Goal: Task Accomplishment & Management: Manage account settings

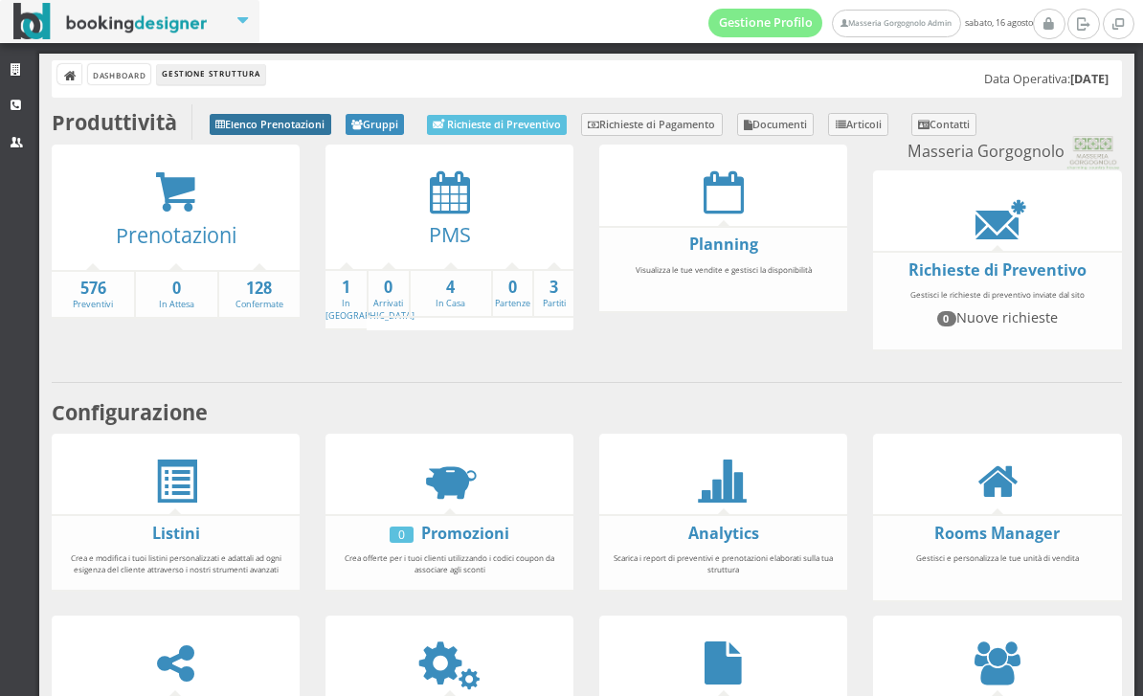
click at [290, 117] on link "Elenco Prenotazioni" at bounding box center [271, 124] width 122 height 21
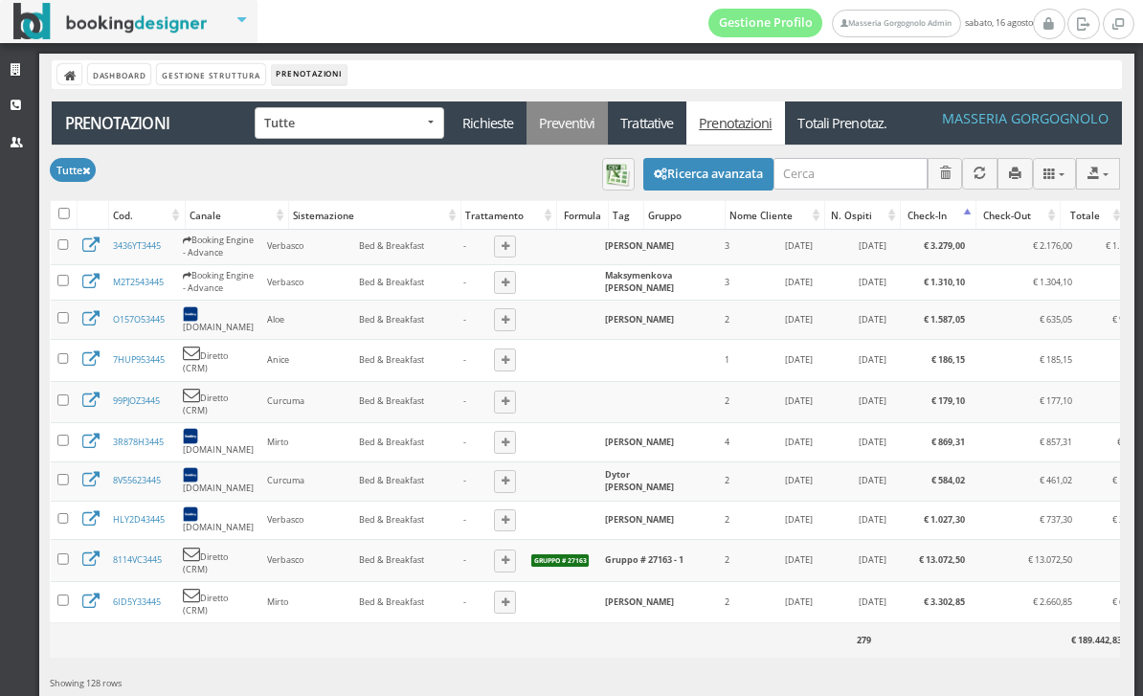
click at [553, 126] on link "Preventivi" at bounding box center [566, 122] width 81 height 43
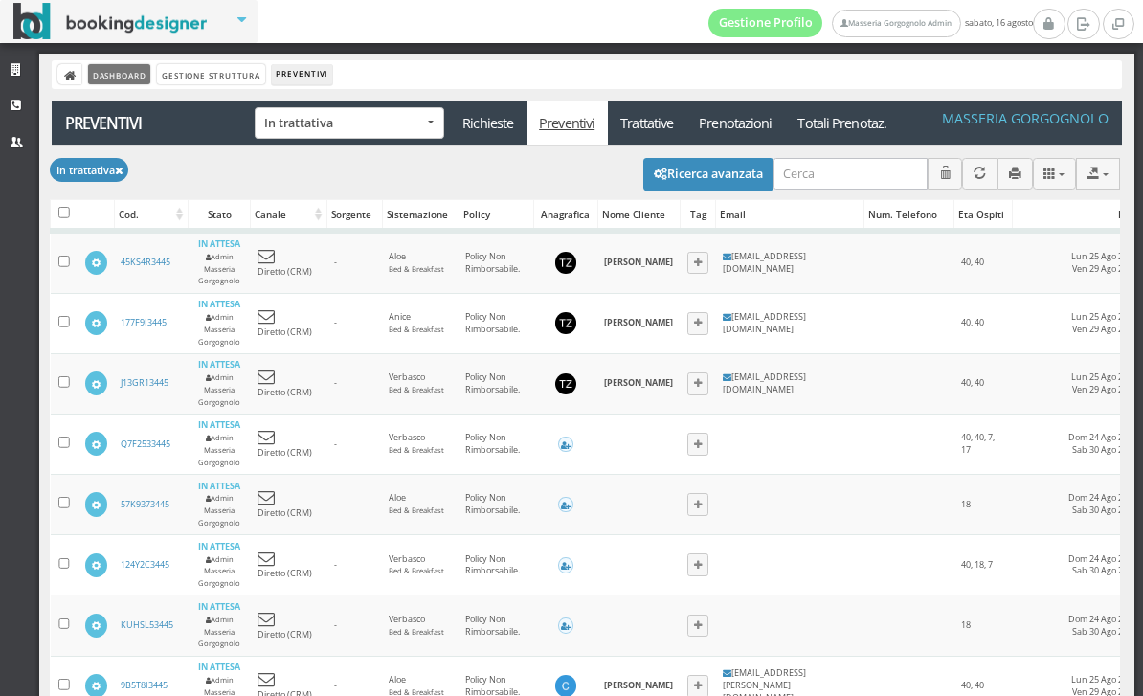
click at [120, 65] on link "Dashboard" at bounding box center [119, 74] width 62 height 20
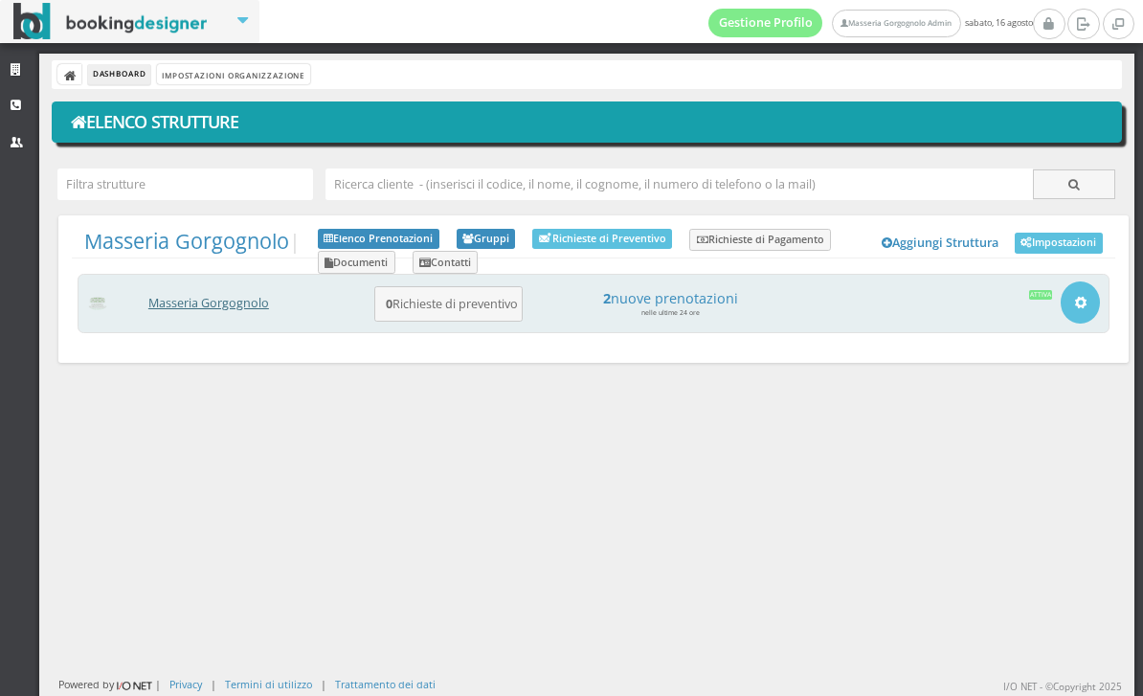
click at [246, 305] on link "Masseria Gorgognolo" at bounding box center [208, 303] width 121 height 16
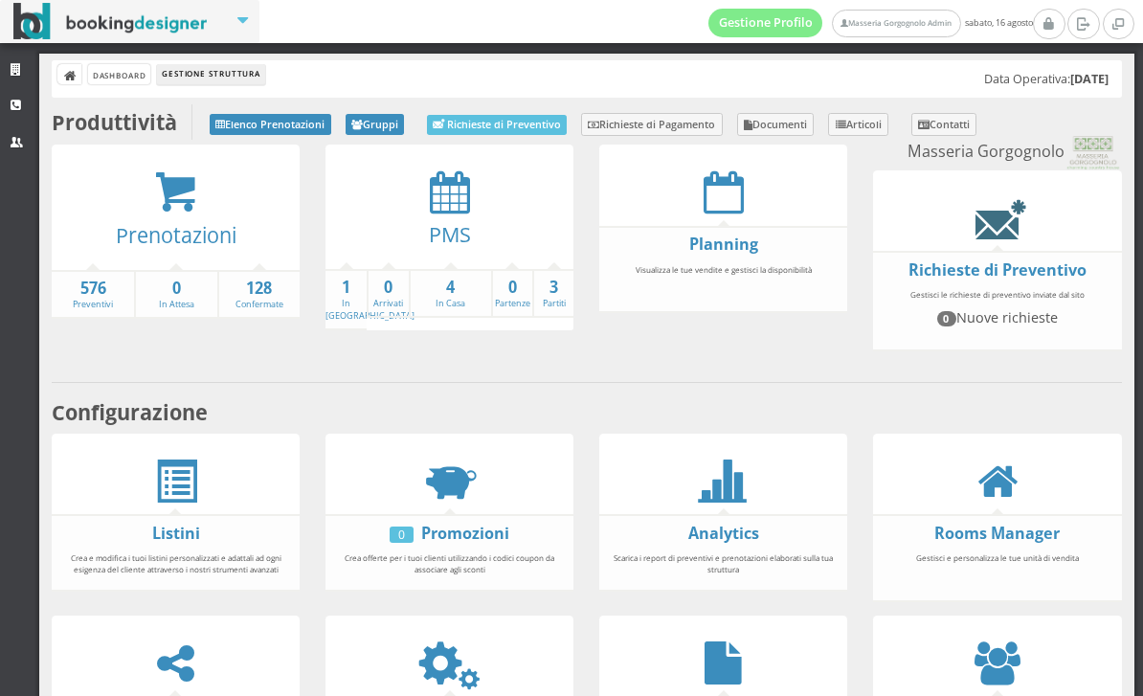
click at [989, 224] on icon at bounding box center [996, 217] width 43 height 43
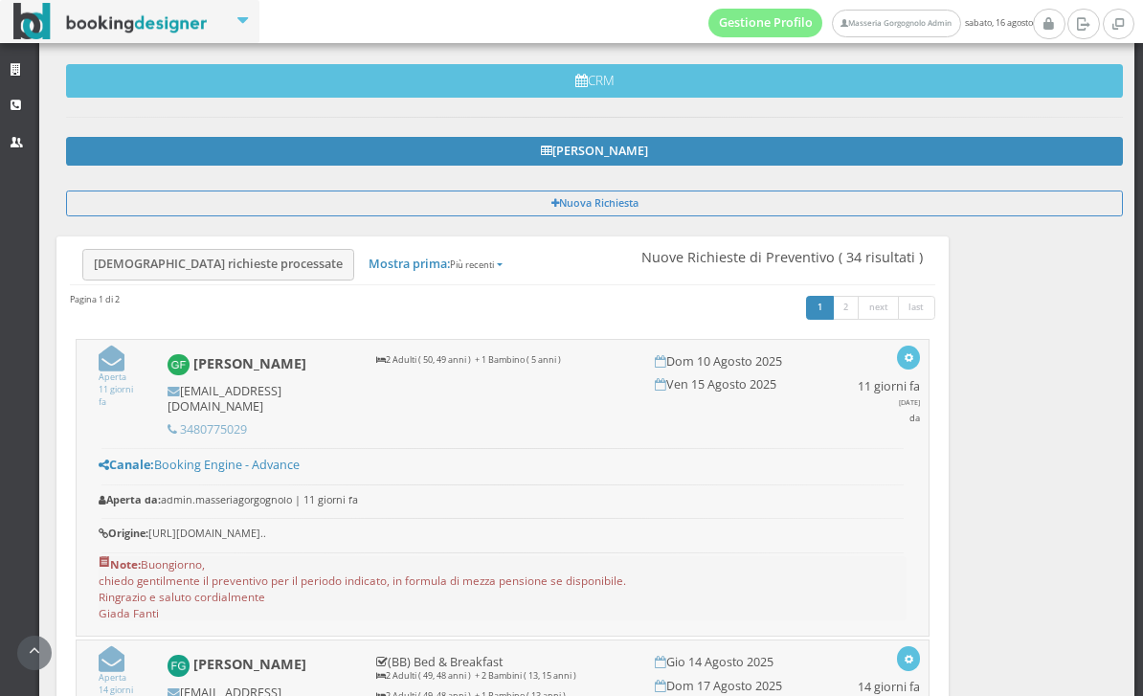
scroll to position [180, 0]
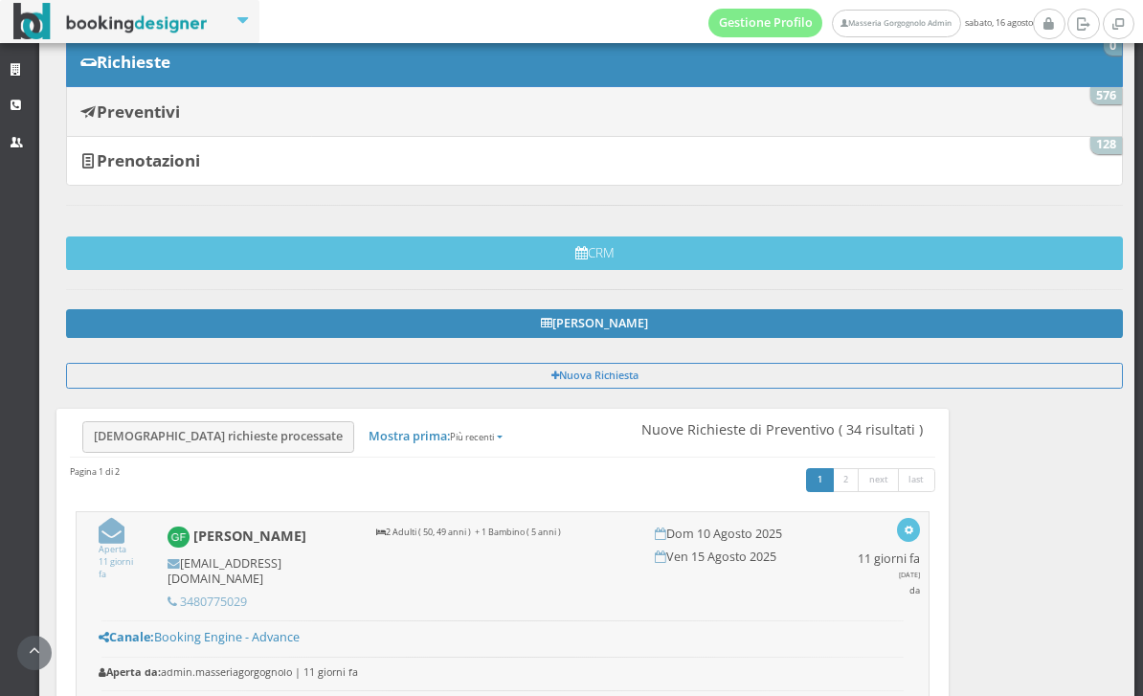
click at [243, 111] on link "Preventivi 576" at bounding box center [594, 111] width 1057 height 50
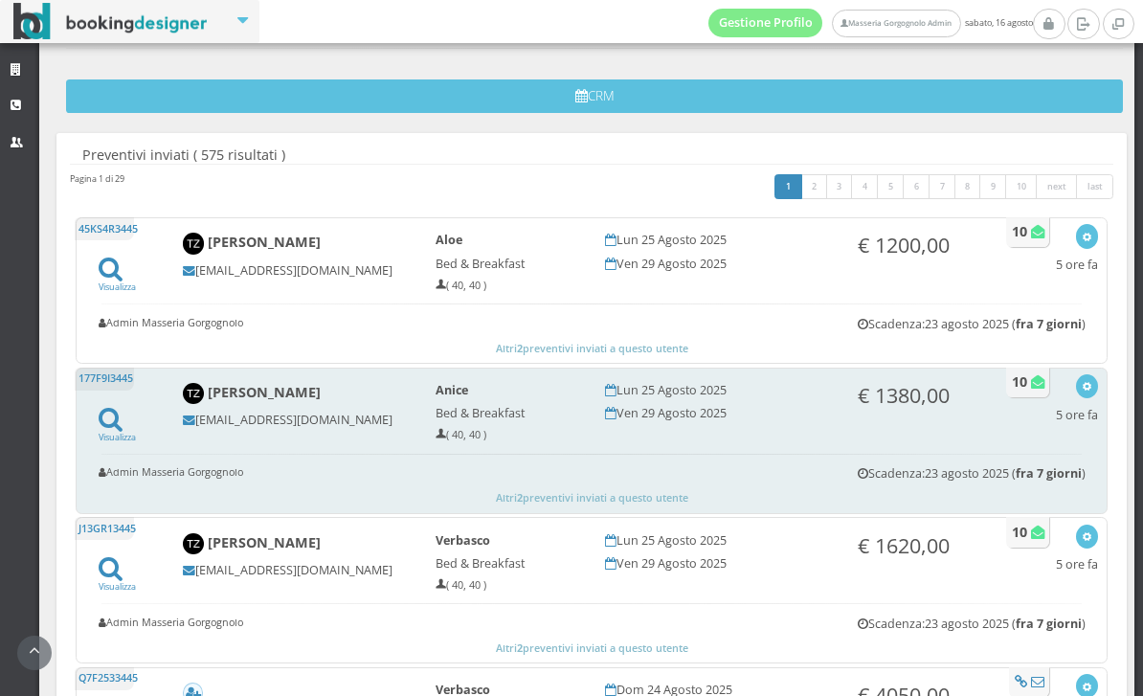
scroll to position [339, 0]
